Goal: Navigation & Orientation: Go to known website

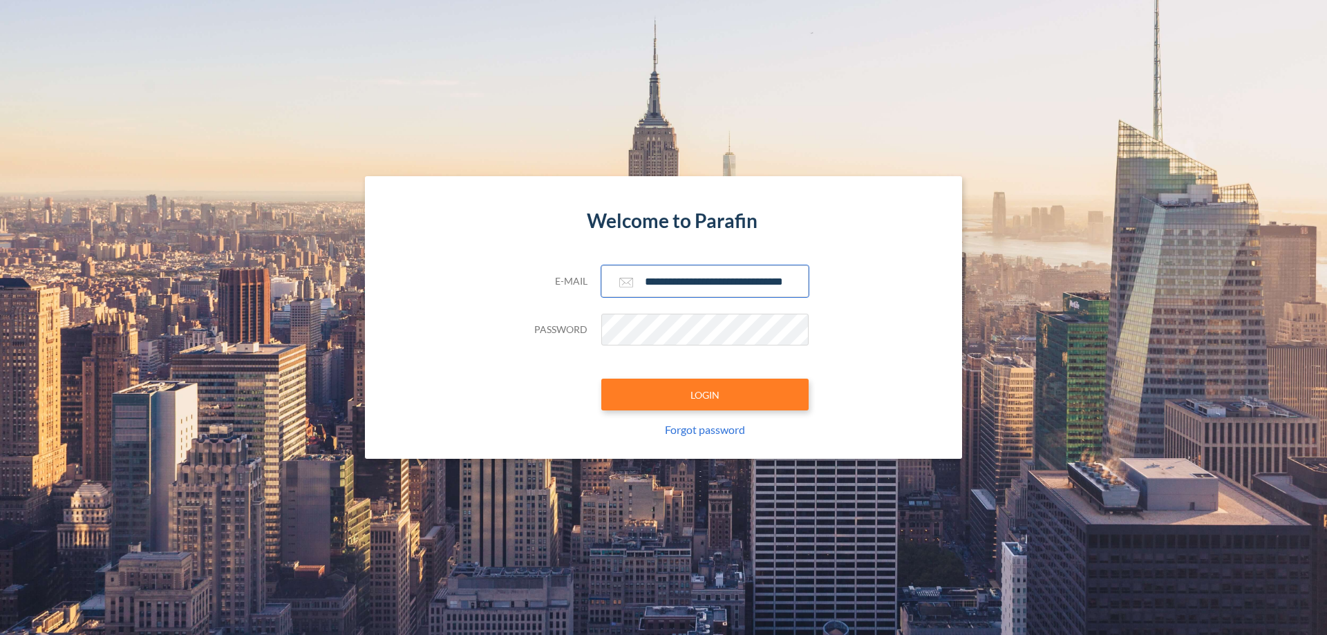
scroll to position [0, 22]
type input "**********"
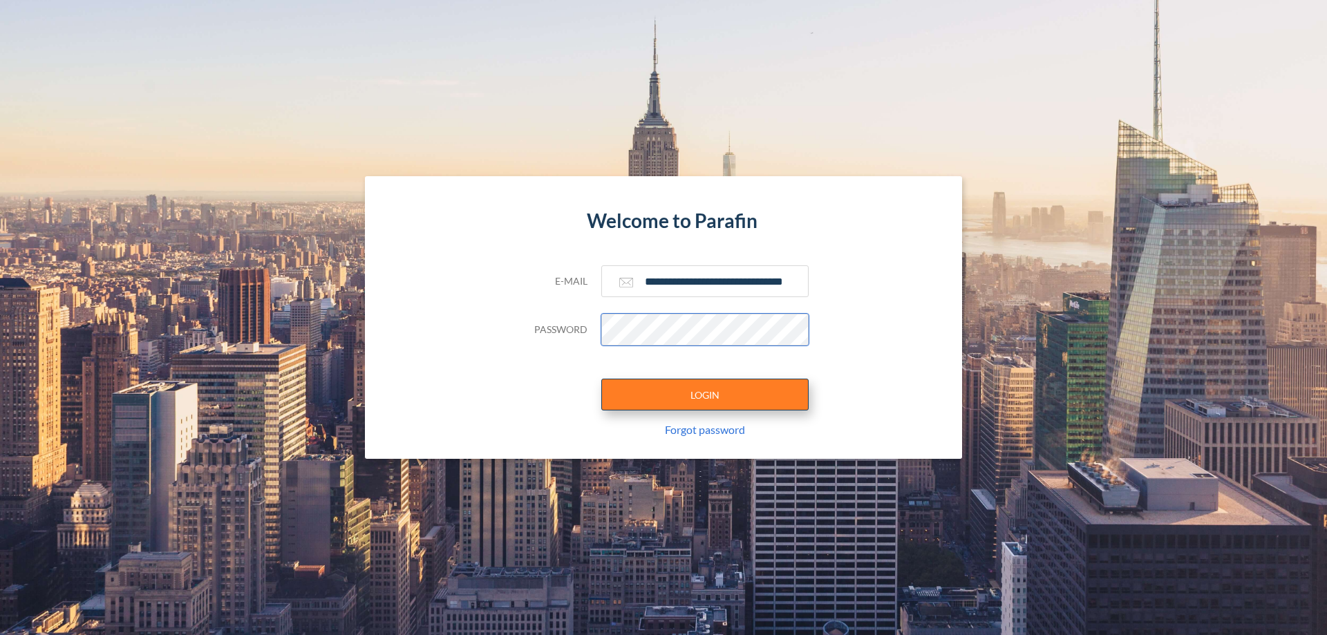
scroll to position [0, 0]
click at [705, 395] on button "LOGIN" at bounding box center [704, 395] width 207 height 32
